Goal: Information Seeking & Learning: Learn about a topic

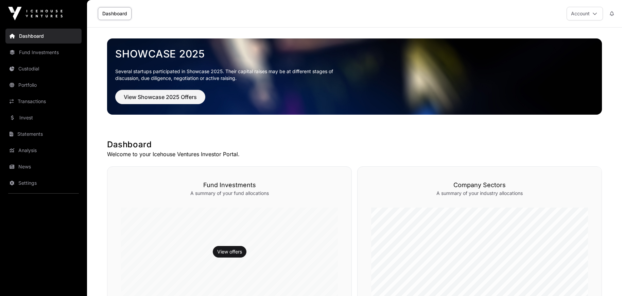
click at [38, 81] on link "Portfolio" at bounding box center [43, 84] width 76 height 15
click at [39, 71] on link "Custodial" at bounding box center [43, 68] width 76 height 15
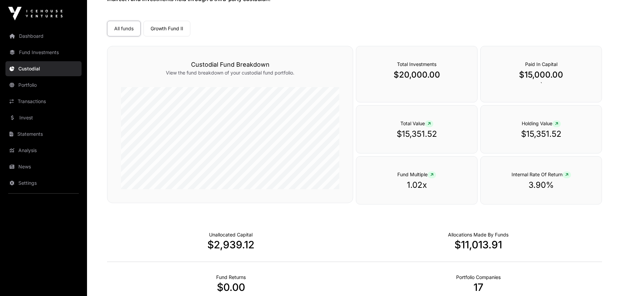
scroll to position [49, 0]
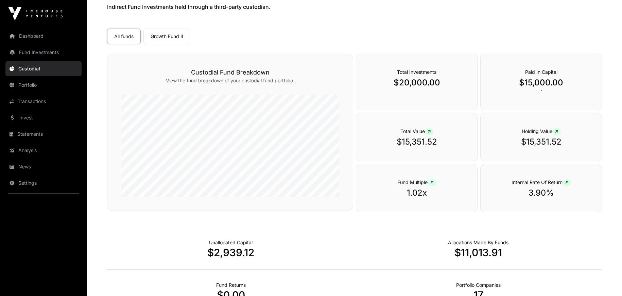
click at [53, 108] on link "Transactions" at bounding box center [43, 101] width 76 height 15
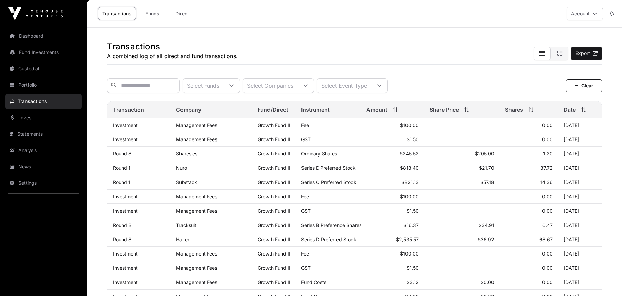
click at [34, 90] on link "Portfolio" at bounding box center [43, 84] width 76 height 15
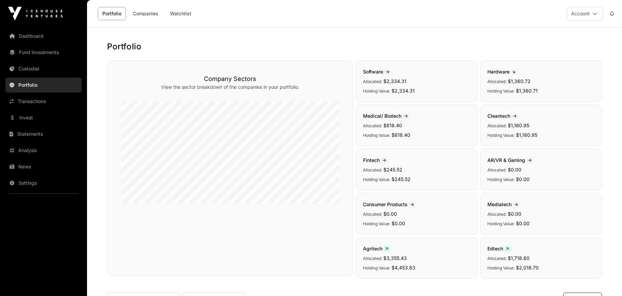
click at [22, 133] on link "Statements" at bounding box center [43, 133] width 76 height 15
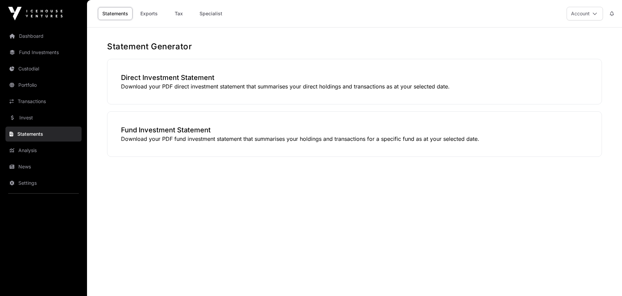
click at [231, 140] on p "Download your PDF fund investment statement that summarises your holdings and t…" at bounding box center [354, 139] width 467 height 8
click at [318, 144] on div "Fund Investment Statement Download your PDF fund investment statement that summ…" at bounding box center [354, 134] width 495 height 46
click at [486, 139] on p "Download your PDF fund investment statement that summarises your holdings and t…" at bounding box center [354, 139] width 467 height 8
drag, startPoint x: 453, startPoint y: 140, endPoint x: 446, endPoint y: 142, distance: 7.3
click at [451, 142] on p "Download your PDF fund investment statement that summarises your holdings and t…" at bounding box center [354, 139] width 467 height 8
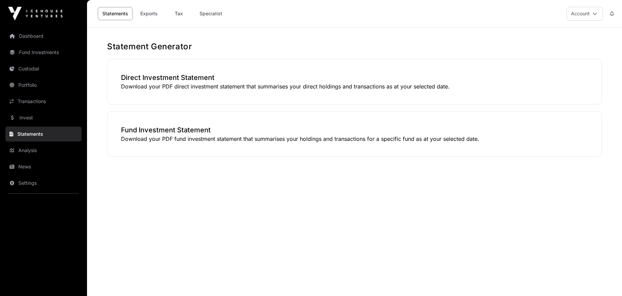
click at [153, 139] on p "Download your PDF fund investment statement that summarises your holdings and t…" at bounding box center [354, 139] width 467 height 8
click at [171, 80] on h3 "Direct Investment Statement" at bounding box center [354, 78] width 467 height 10
click at [590, 10] on button "Account" at bounding box center [585, 14] width 36 height 14
click at [275, 244] on main "Statement Generator Direct Investment Statement Download your PDF direct invest…" at bounding box center [354, 176] width 535 height 296
click at [157, 84] on p "Download your PDF direct investment statement that summarises your direct holdi…" at bounding box center [354, 86] width 467 height 8
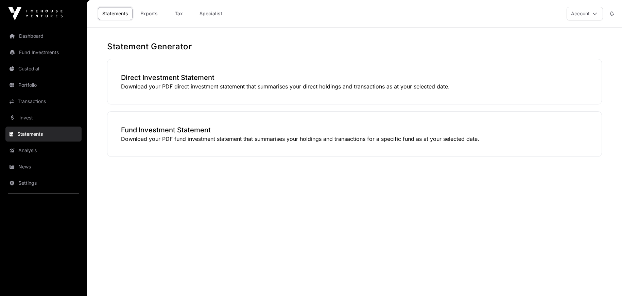
click at [145, 132] on h3 "Fund Investment Statement" at bounding box center [354, 130] width 467 height 10
click at [148, 15] on link "Exports" at bounding box center [148, 13] width 27 height 13
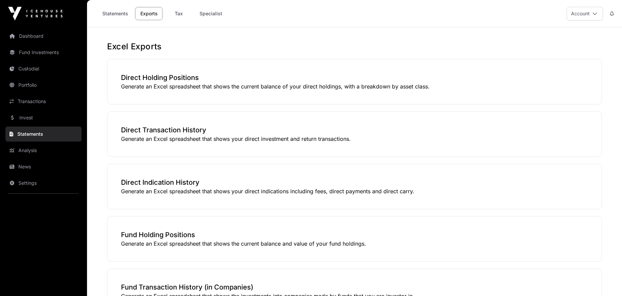
click at [210, 14] on link "Specialist" at bounding box center [211, 13] width 32 height 13
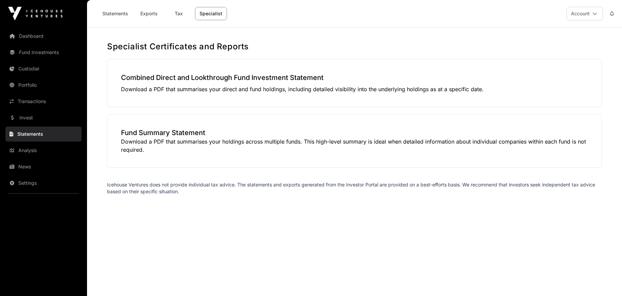
click at [159, 90] on p "Download a PDF that summarises your direct and fund holdings, including detaile…" at bounding box center [354, 89] width 467 height 8
click at [171, 143] on p "Download a PDF that summarises your holdings across multiple funds. This high-l…" at bounding box center [354, 145] width 467 height 16
click at [175, 14] on link "Tax" at bounding box center [178, 13] width 27 height 13
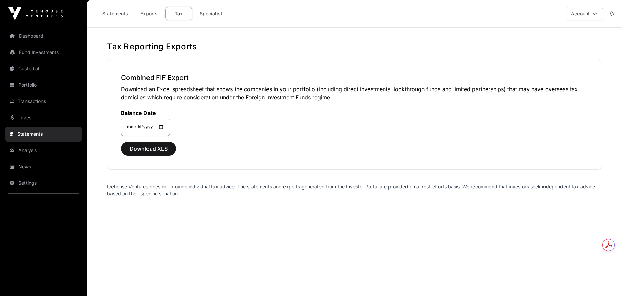
click at [149, 14] on link "Exports" at bounding box center [148, 13] width 27 height 13
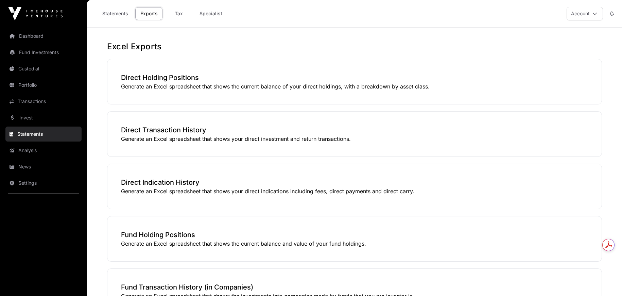
click at [174, 137] on p "Generate an Excel spreadsheet that shows your direct investment and return tran…" at bounding box center [354, 139] width 467 height 8
click at [161, 192] on p "Generate an Excel spreadsheet that shows your direct indications including fees…" at bounding box center [354, 191] width 467 height 8
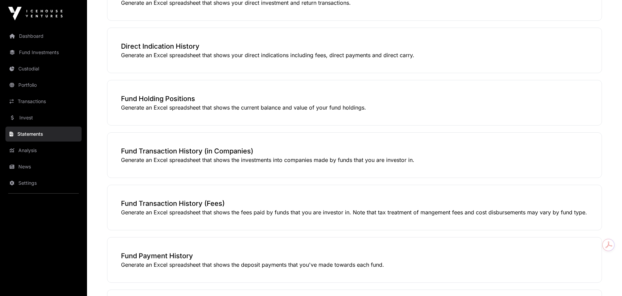
click at [169, 154] on h3 "Fund Transaction History (in Companies)" at bounding box center [354, 151] width 467 height 10
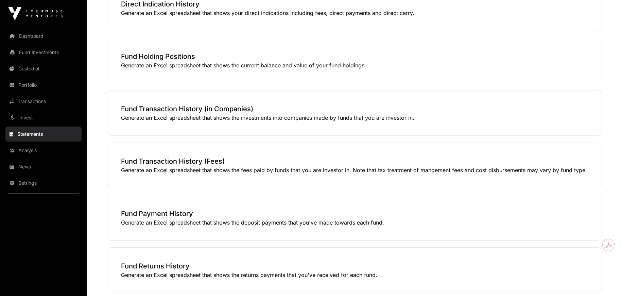
scroll to position [272, 0]
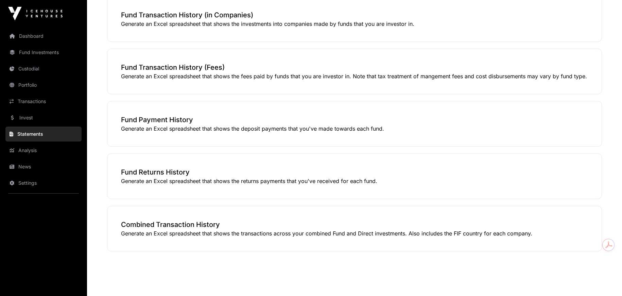
click at [173, 118] on h3 "Fund Payment History" at bounding box center [354, 120] width 467 height 10
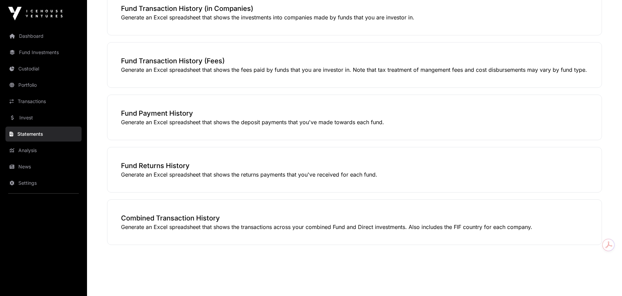
scroll to position [284, 0]
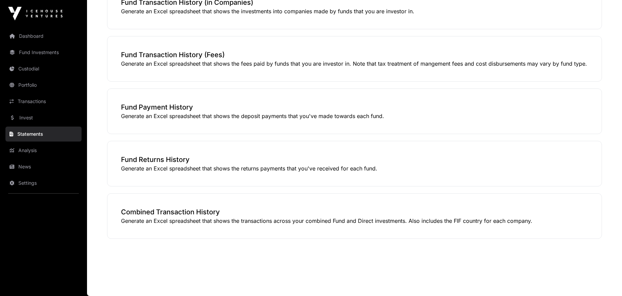
click at [169, 171] on p "Generate an Excel spreadsheet that shows the returns payments that you've recei…" at bounding box center [354, 168] width 467 height 8
click at [169, 222] on p "Generate an Excel spreadsheet that shows the transactions across your combined …" at bounding box center [354, 220] width 467 height 8
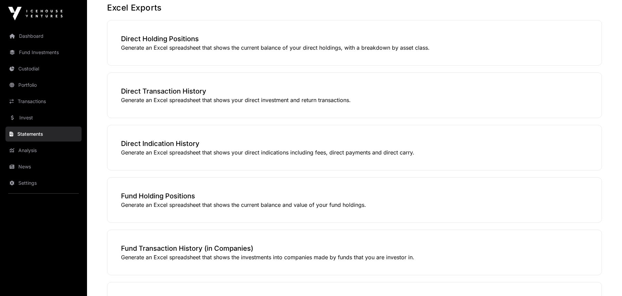
scroll to position [0, 0]
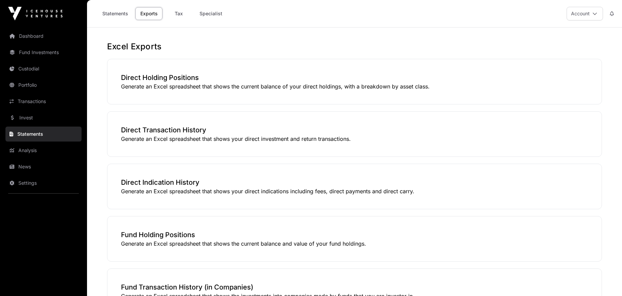
click at [37, 35] on link "Dashboard" at bounding box center [43, 36] width 76 height 15
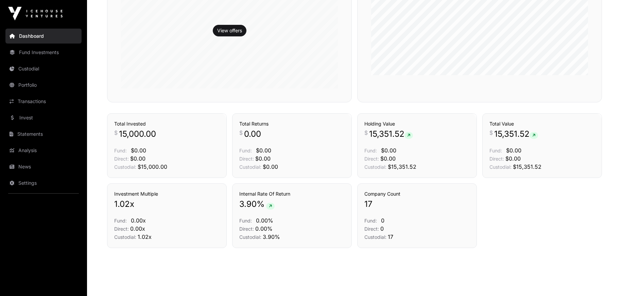
scroll to position [230, 0]
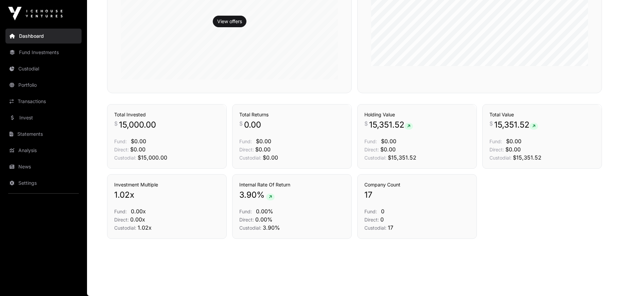
click at [36, 117] on link "Invest" at bounding box center [43, 117] width 76 height 15
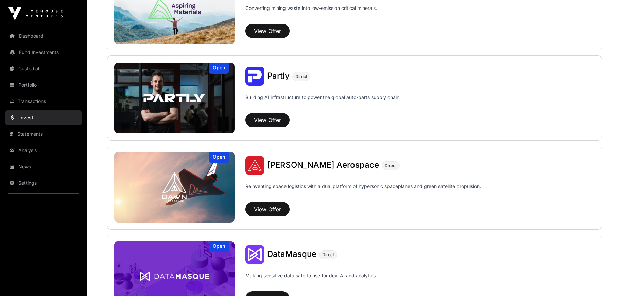
scroll to position [497, 0]
